Goal: Use online tool/utility: Utilize a website feature to perform a specific function

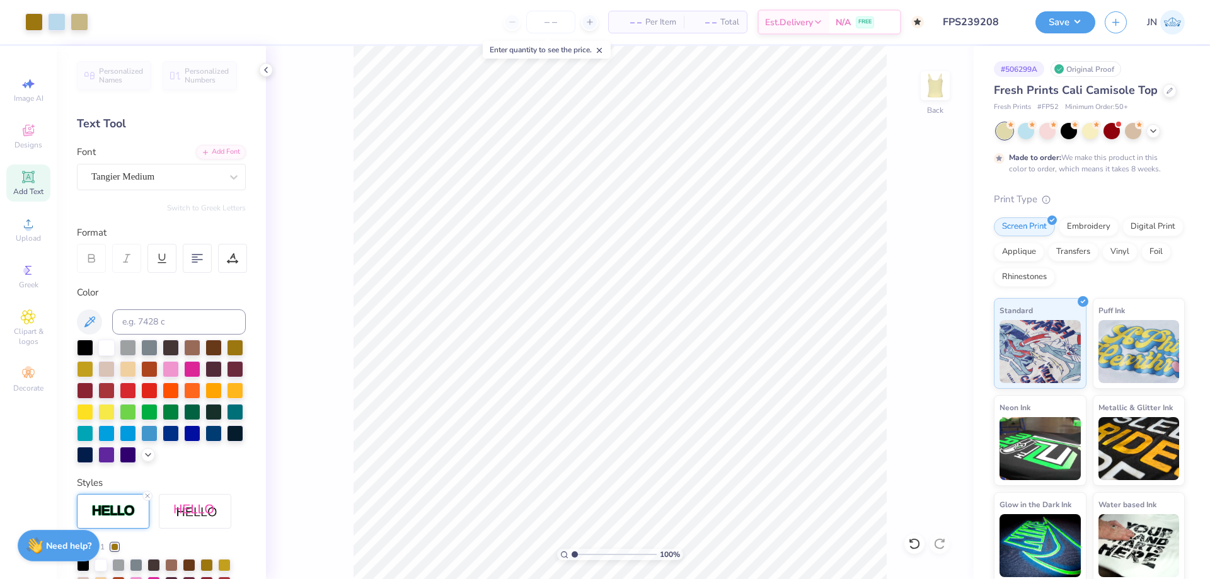
click at [1079, 23] on button "Save" at bounding box center [1066, 22] width 60 height 22
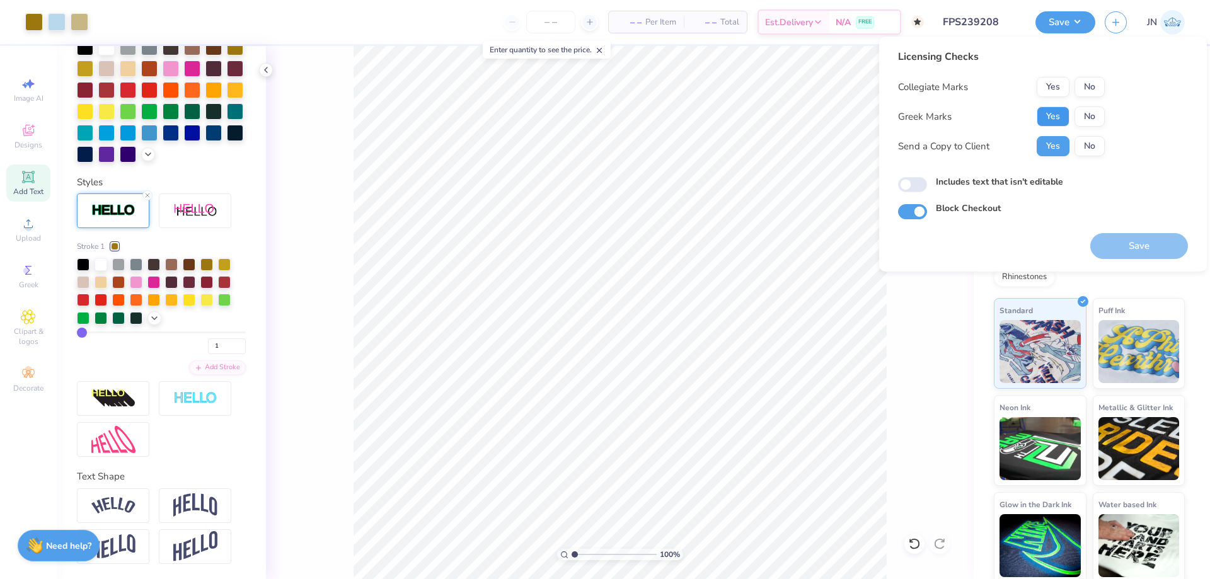
click at [1050, 118] on button "Yes" at bounding box center [1053, 117] width 33 height 20
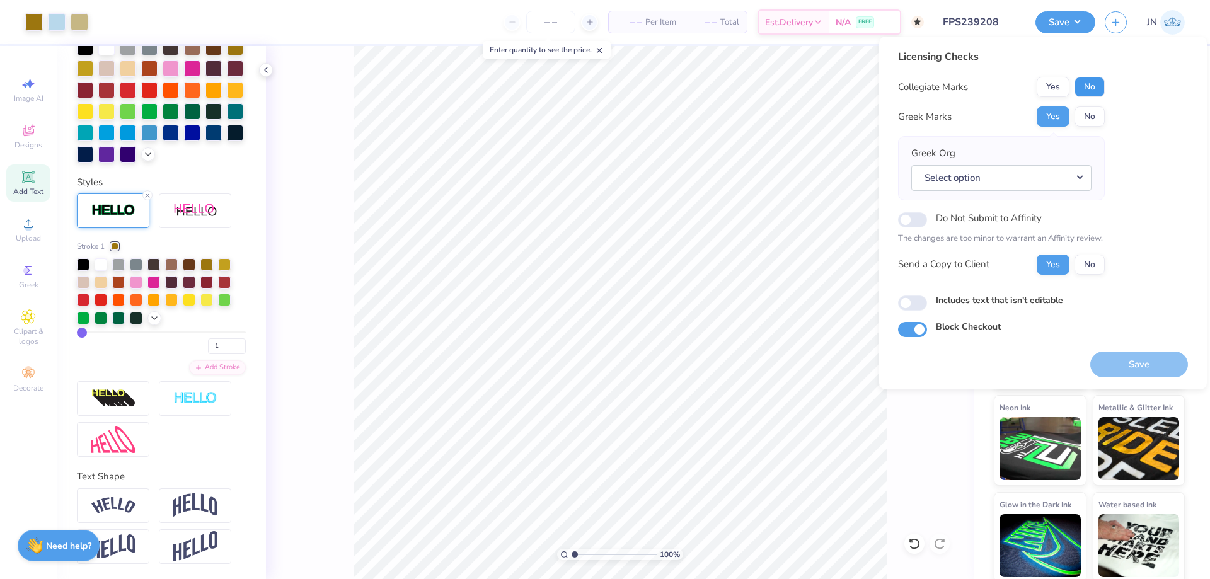
click at [1088, 91] on button "No" at bounding box center [1090, 87] width 30 height 20
click at [1045, 166] on button "Select option" at bounding box center [1002, 178] width 180 height 26
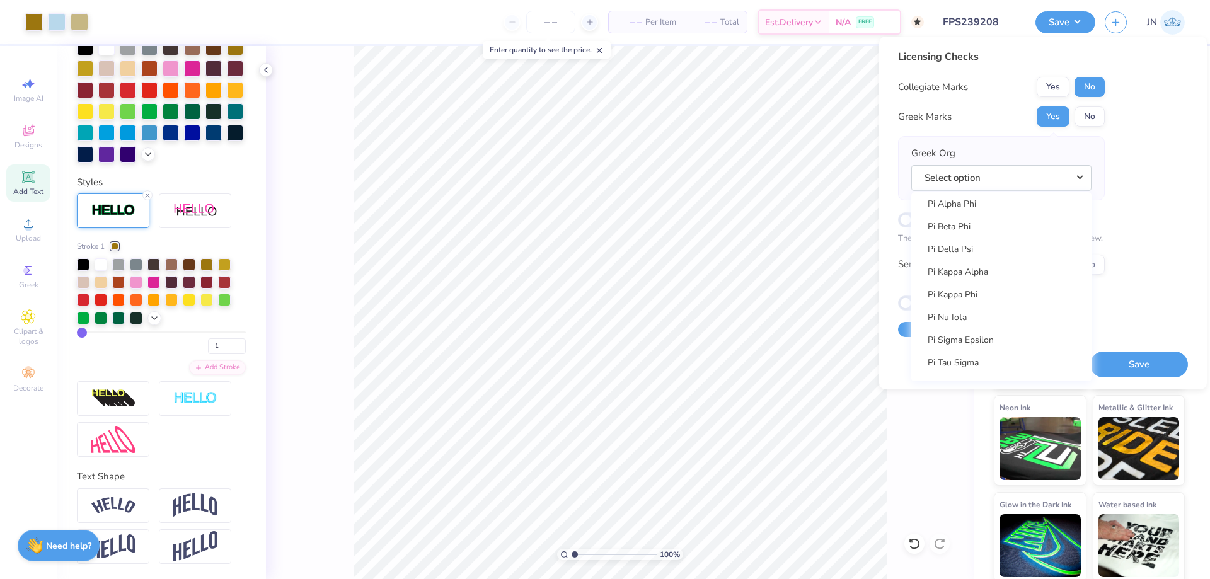
scroll to position [7250, 0]
click at [983, 199] on link "Pi Beta Phi" at bounding box center [1002, 197] width 170 height 21
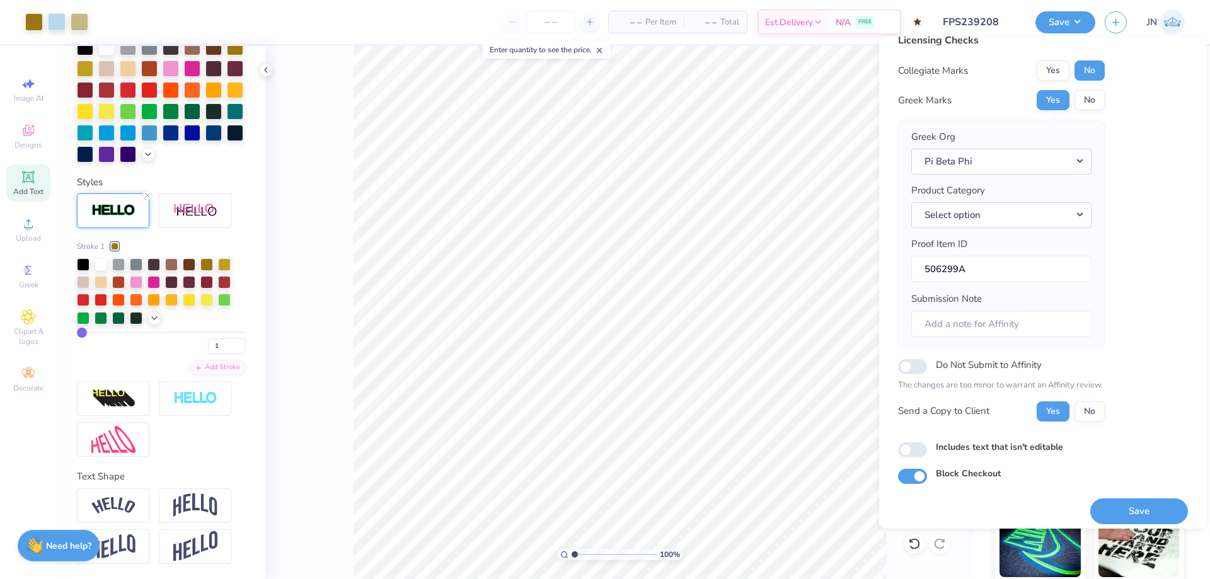
scroll to position [24, 0]
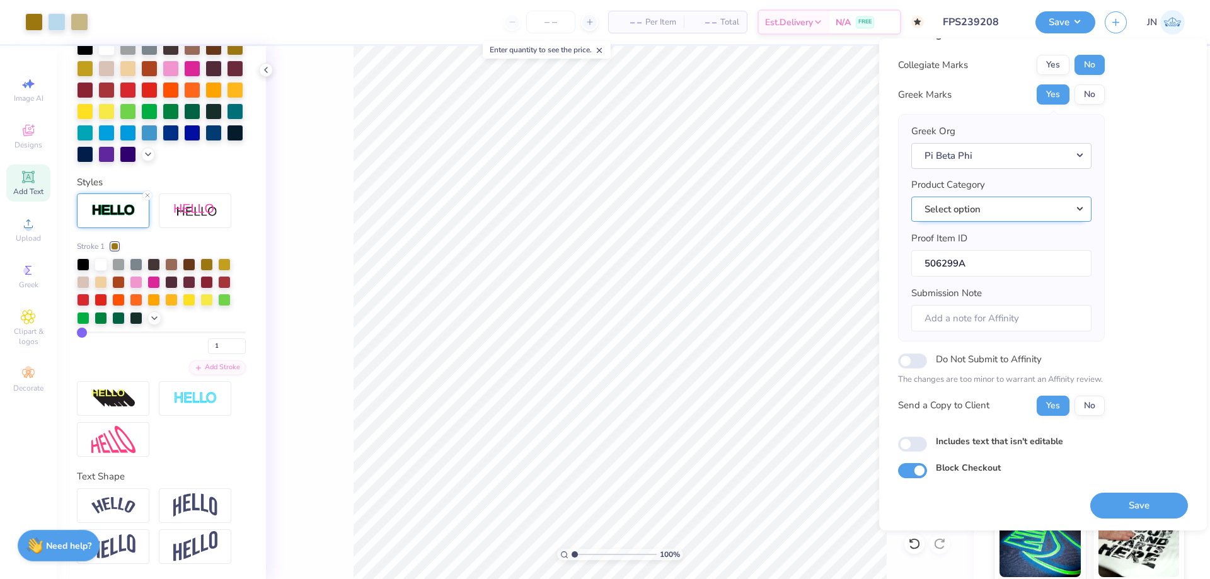
click at [1035, 203] on button "Select option" at bounding box center [1002, 210] width 180 height 26
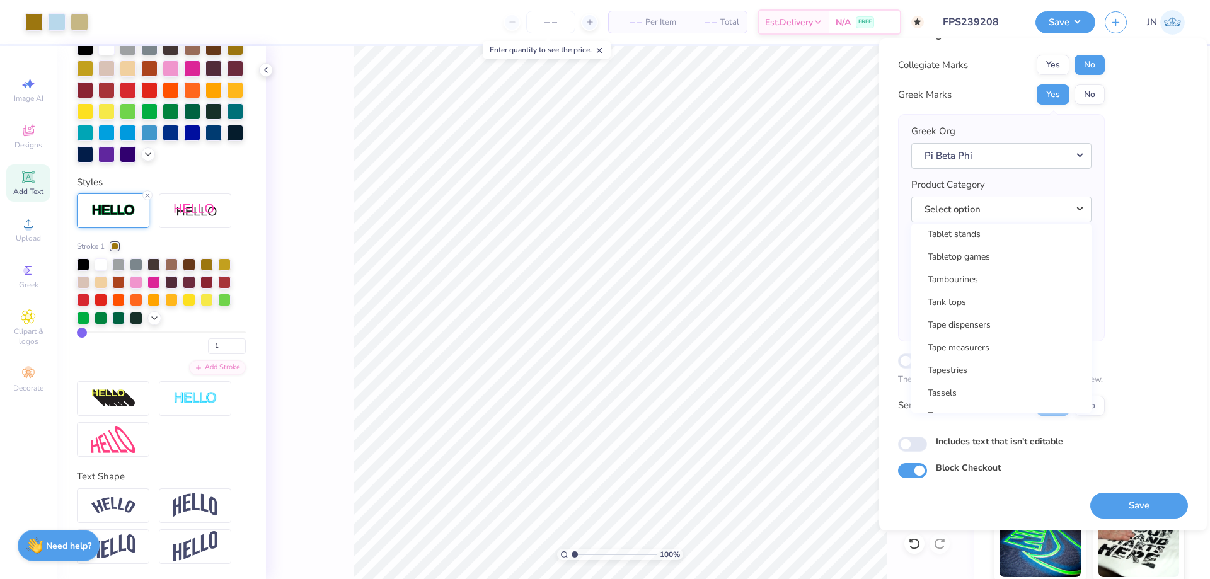
scroll to position [20363, 0]
click at [1018, 277] on link "Tank tops" at bounding box center [1002, 279] width 170 height 21
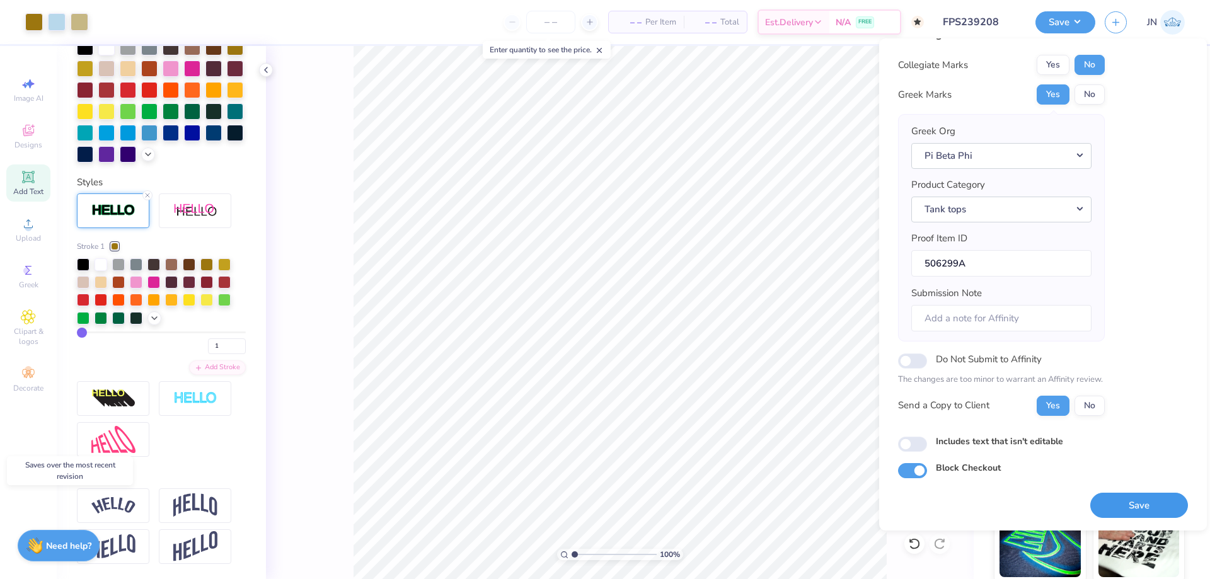
click at [1099, 498] on button "Save" at bounding box center [1140, 506] width 98 height 26
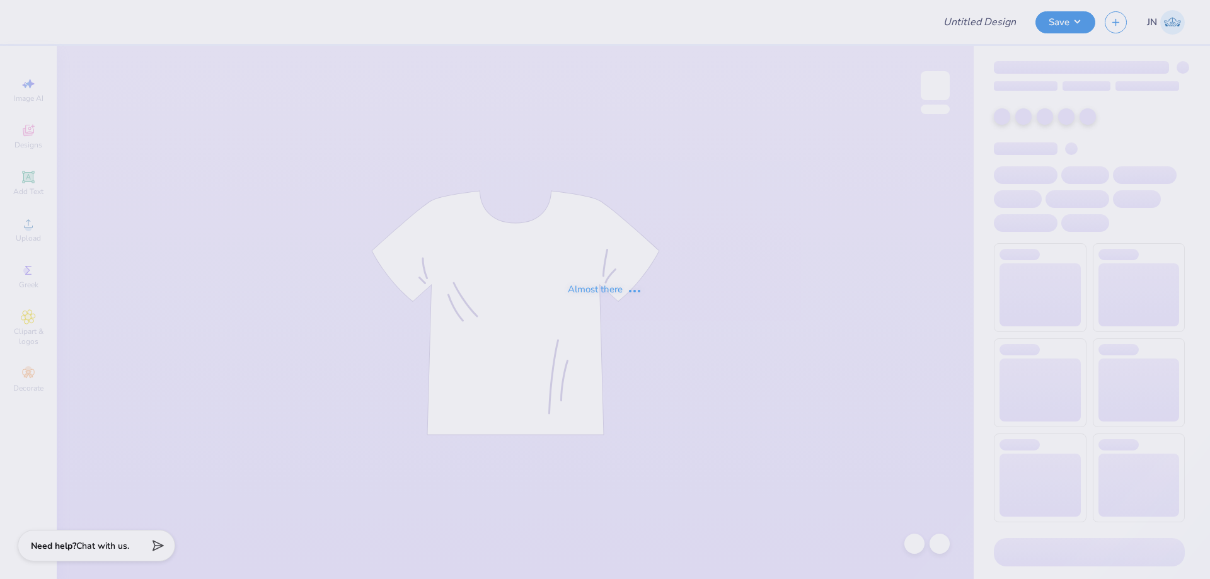
type input "FPS239210"
